Goal: Book appointment/travel/reservation

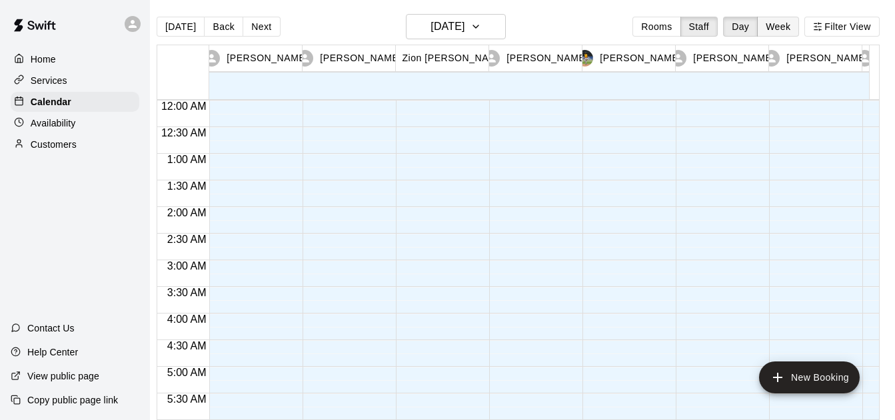
scroll to position [826, 0]
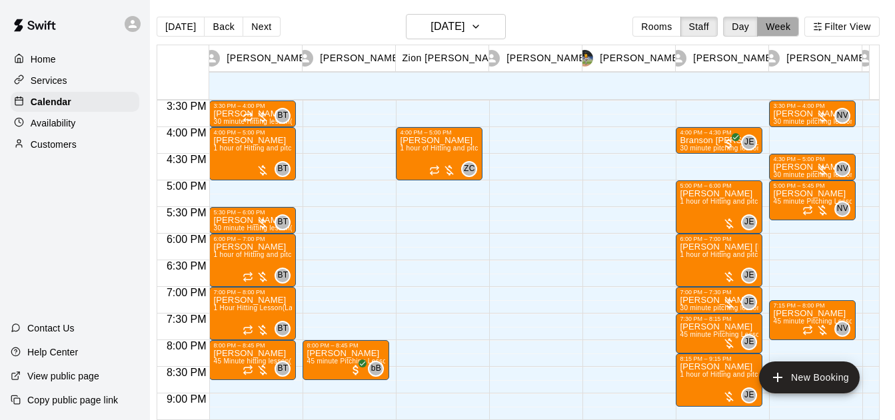
click at [789, 18] on button "Week" at bounding box center [778, 27] width 42 height 20
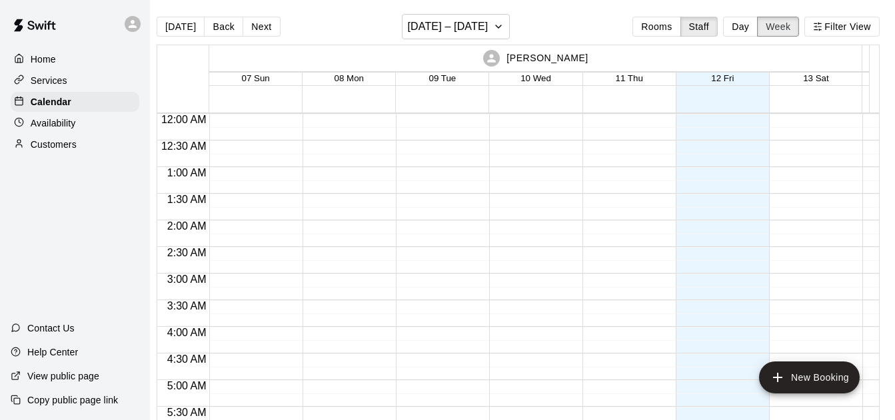
scroll to position [821, 0]
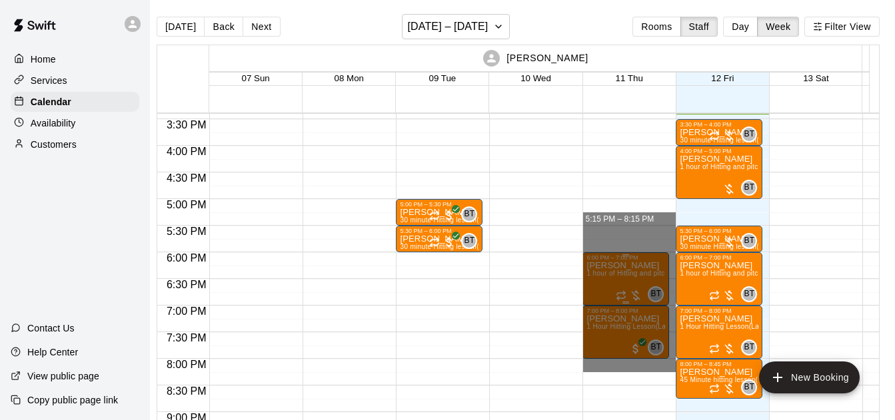
drag, startPoint x: 596, startPoint y: 402, endPoint x: 596, endPoint y: 276, distance: 126.6
click at [743, 189] on div "12:00 AM 12:30 AM 1:00 AM 1:30 AM 2:00 AM 2:30 AM 3:00 AM 3:30 AM 4:00 AM 4:30 …" at bounding box center [517, 273] width 721 height 321
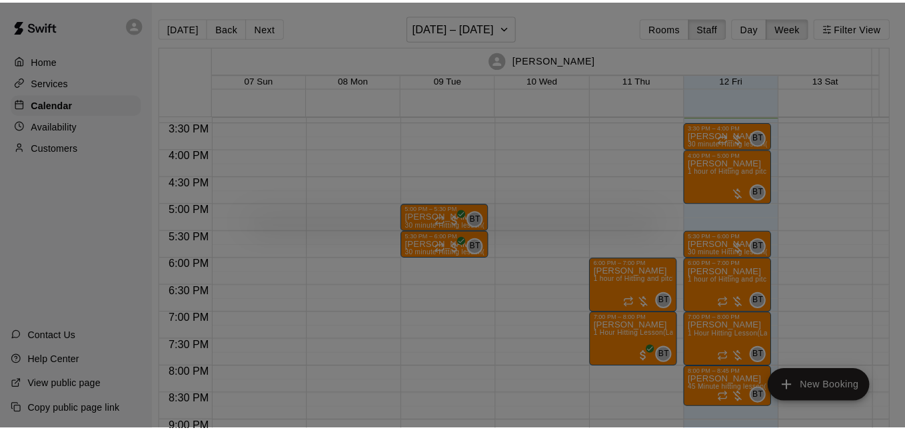
scroll to position [2, 7]
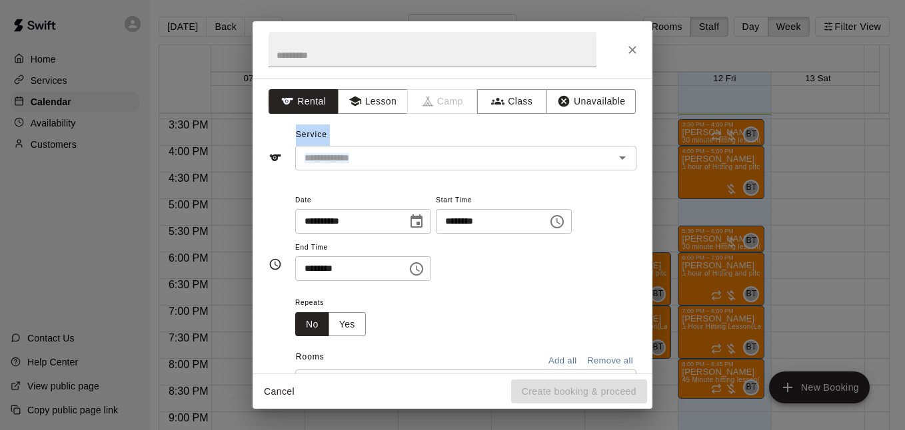
drag, startPoint x: 59, startPoint y: 205, endPoint x: 625, endPoint y: 49, distance: 586.7
click at [625, 49] on div "**********" at bounding box center [452, 215] width 905 height 430
click at [625, 49] on button "Close" at bounding box center [632, 50] width 24 height 24
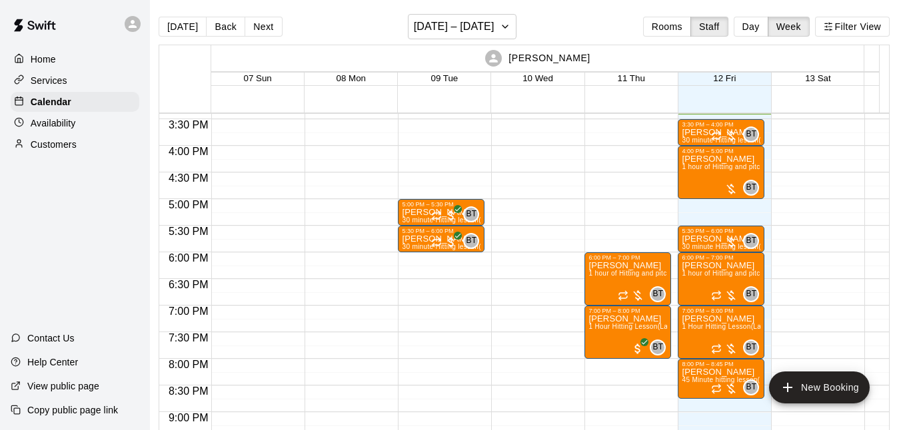
click at [95, 217] on div "Home Services Calendar Availability Customers Contact Us Help Center View publi…" at bounding box center [75, 215] width 150 height 430
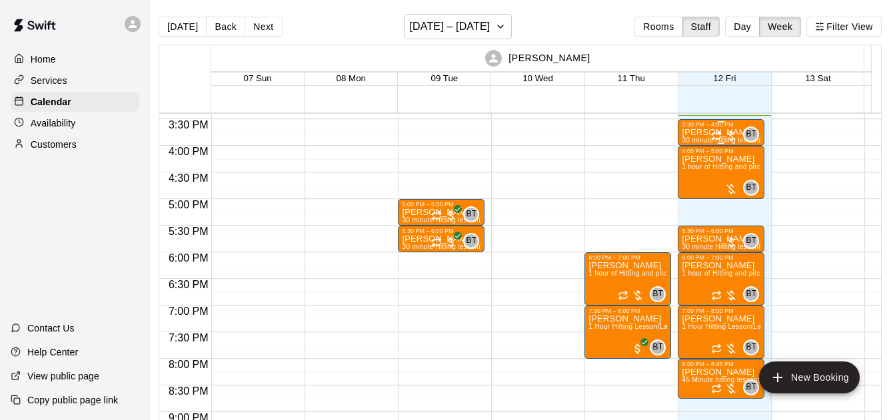
click at [738, 136] on div "BT 0" at bounding box center [735, 135] width 48 height 16
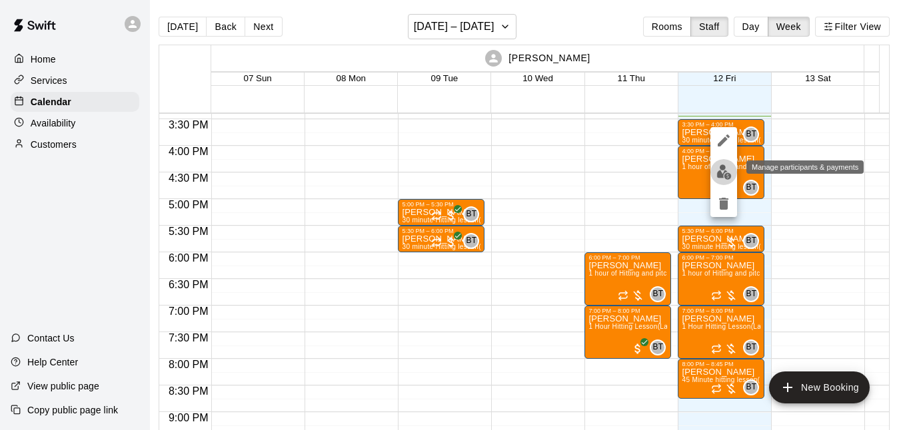
click at [718, 172] on img "edit" at bounding box center [723, 172] width 15 height 15
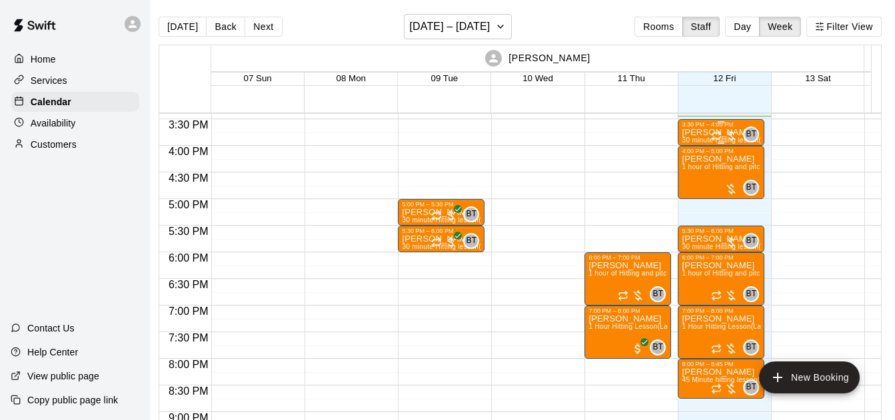
click at [741, 131] on div "BT 0" at bounding box center [735, 135] width 48 height 16
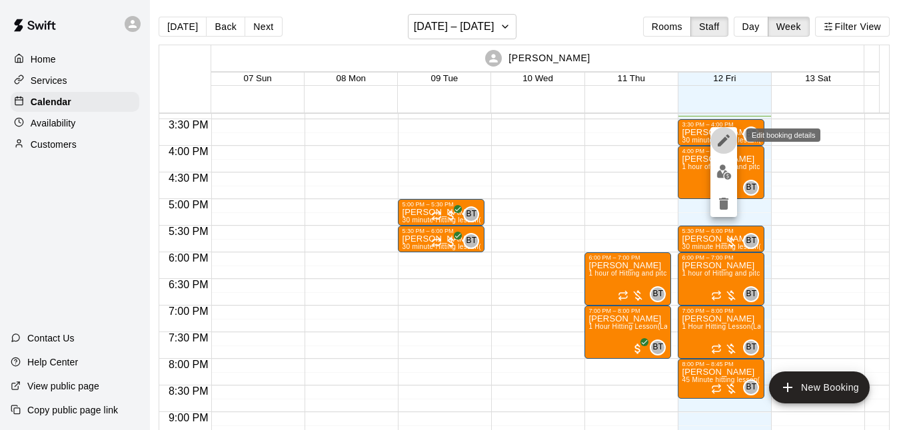
click at [729, 133] on icon "edit" at bounding box center [724, 141] width 16 height 16
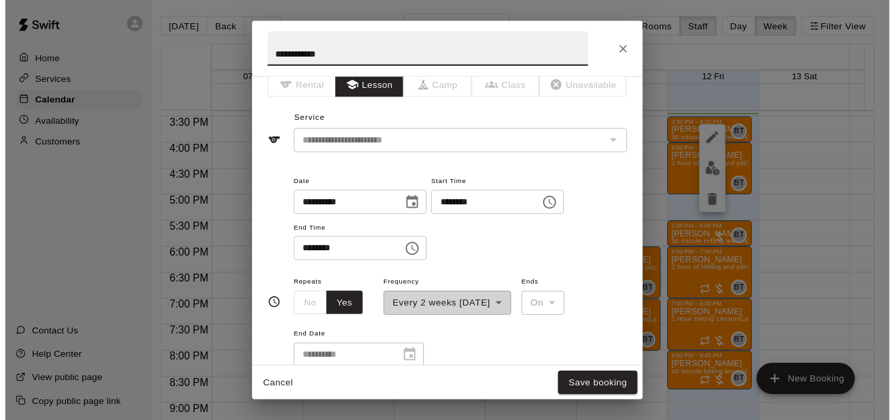
scroll to position [15, 0]
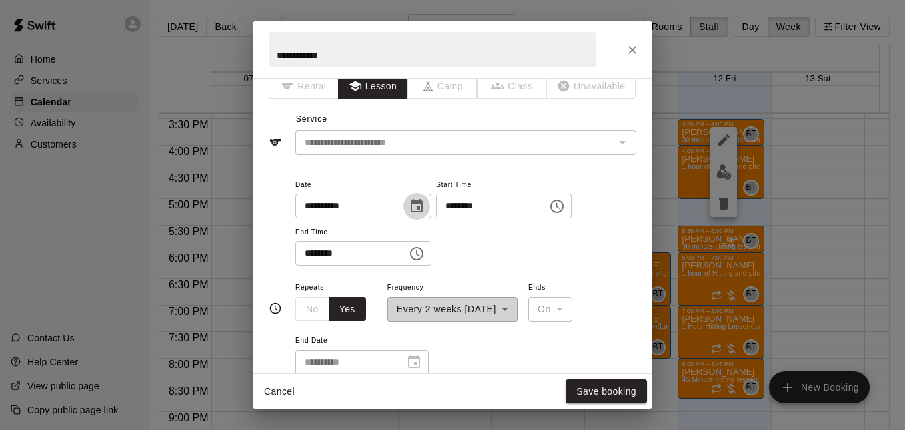
click at [422, 202] on icon "Choose date, selected date is Sep 12, 2025" at bounding box center [416, 205] width 12 height 13
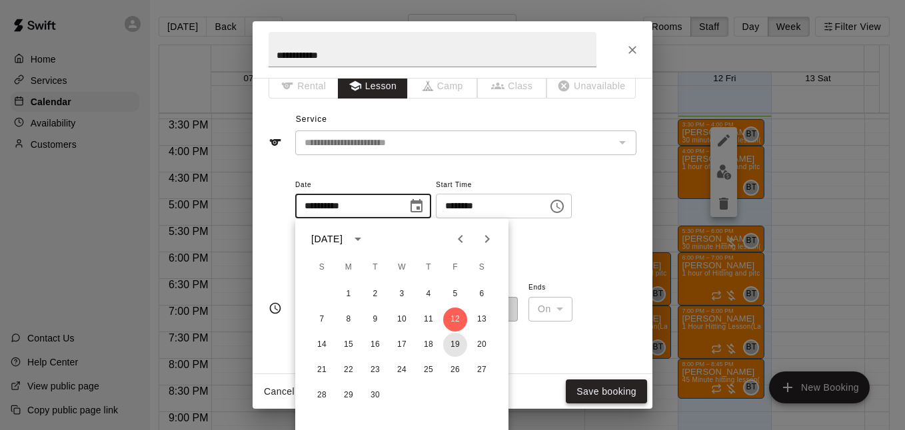
click at [453, 348] on button "19" at bounding box center [455, 345] width 24 height 24
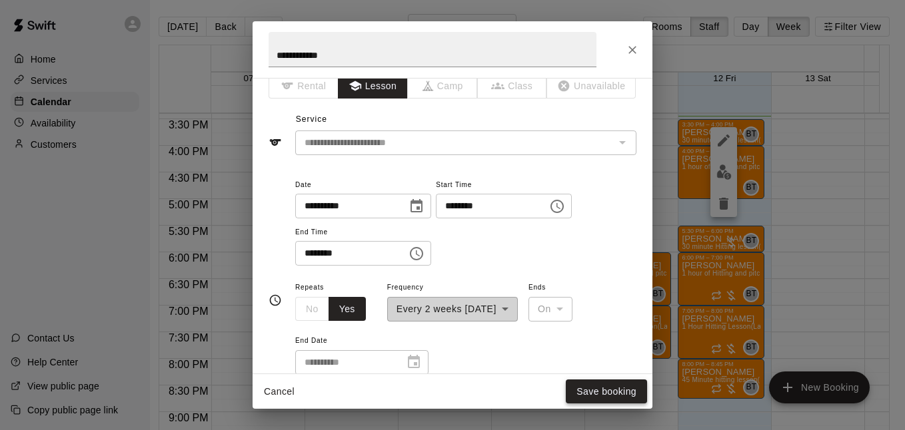
type input "**********"
click at [580, 386] on button "Save booking" at bounding box center [606, 392] width 81 height 25
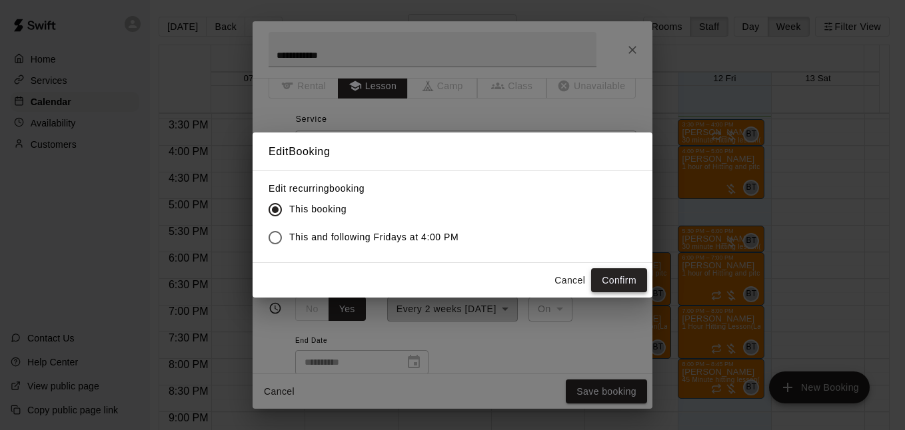
click at [619, 270] on button "Confirm" at bounding box center [619, 280] width 56 height 25
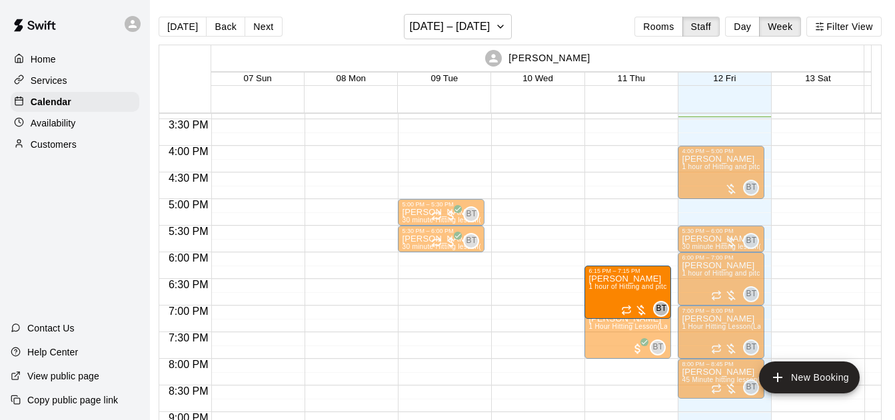
drag, startPoint x: 615, startPoint y: 290, endPoint x: 591, endPoint y: 279, distance: 26.5
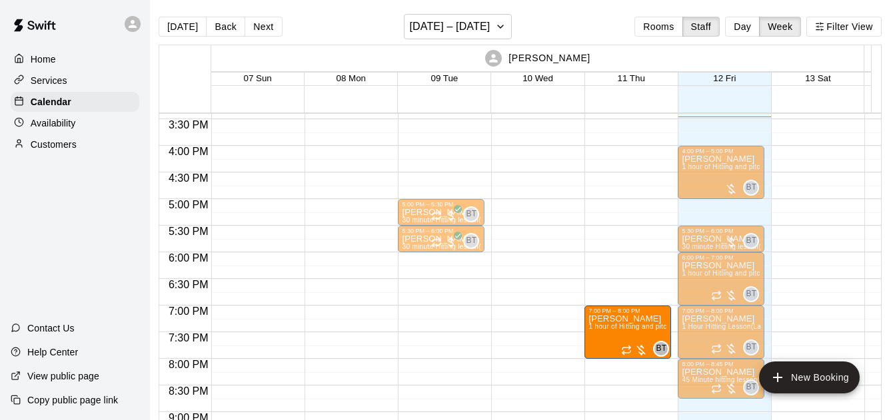
drag, startPoint x: 591, startPoint y: 279, endPoint x: 441, endPoint y: 381, distance: 181.3
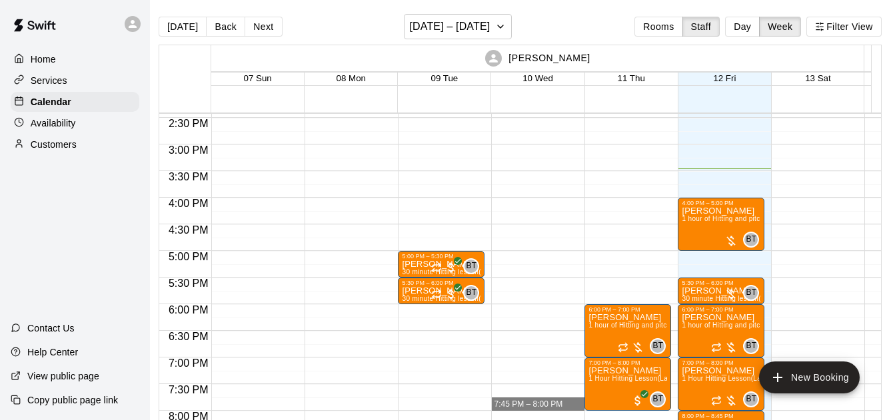
scroll to position [725, 0]
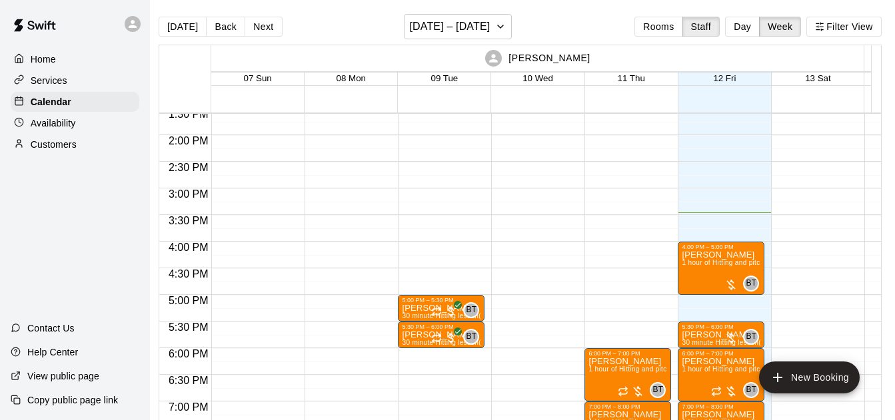
click at [67, 261] on div "Home Services Calendar Availability Customers Contact Us Help Center View publi…" at bounding box center [75, 210] width 150 height 420
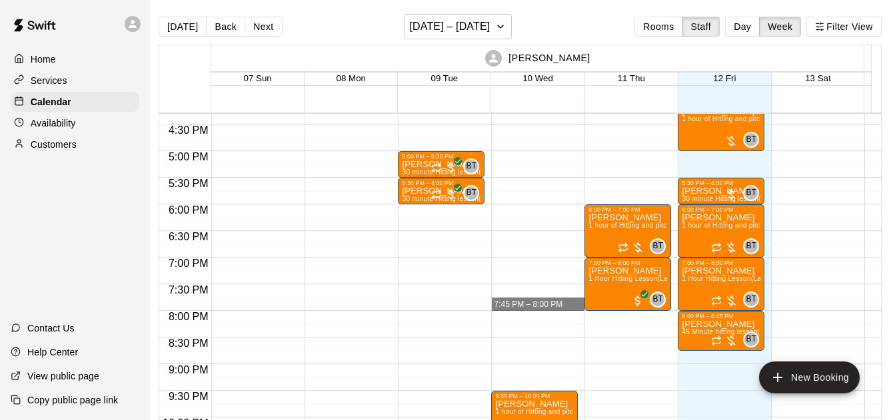
scroll to position [773, 0]
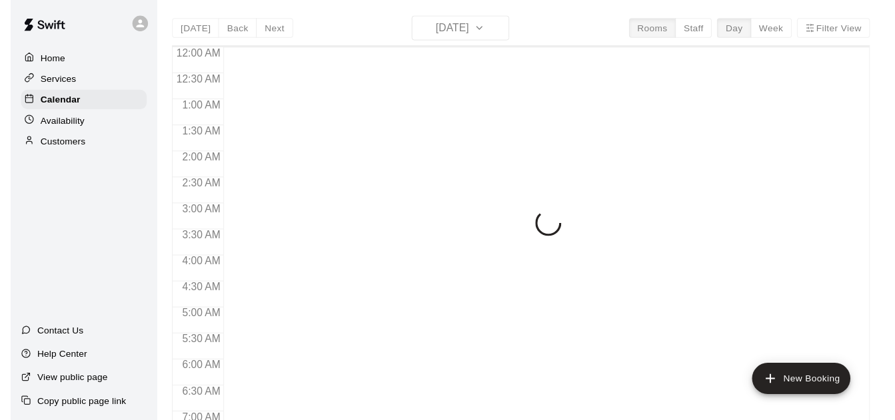
scroll to position [824, 0]
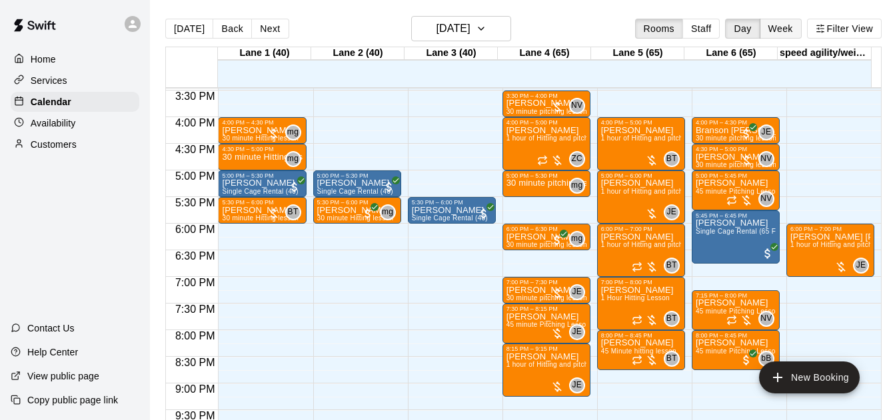
click at [775, 23] on button "Week" at bounding box center [780, 29] width 42 height 20
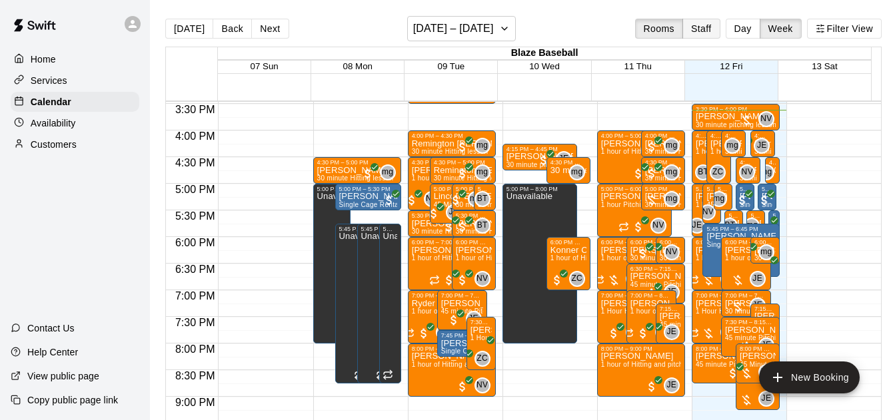
click at [704, 33] on button "Staff" at bounding box center [701, 29] width 38 height 20
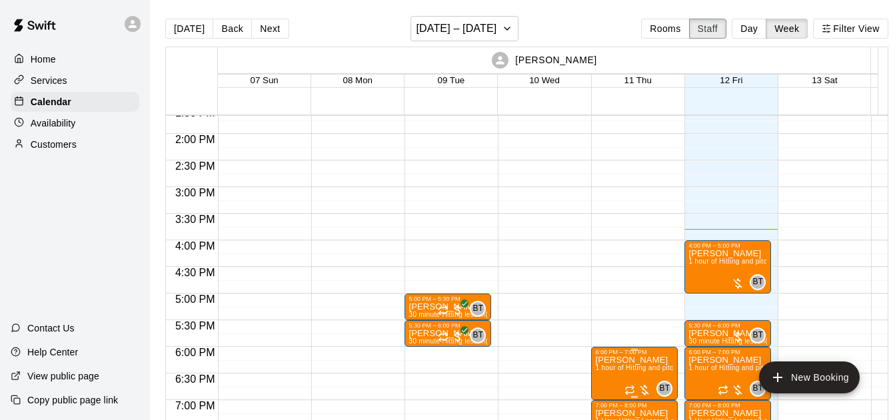
scroll to position [920, 0]
